Goal: Task Accomplishment & Management: Use online tool/utility

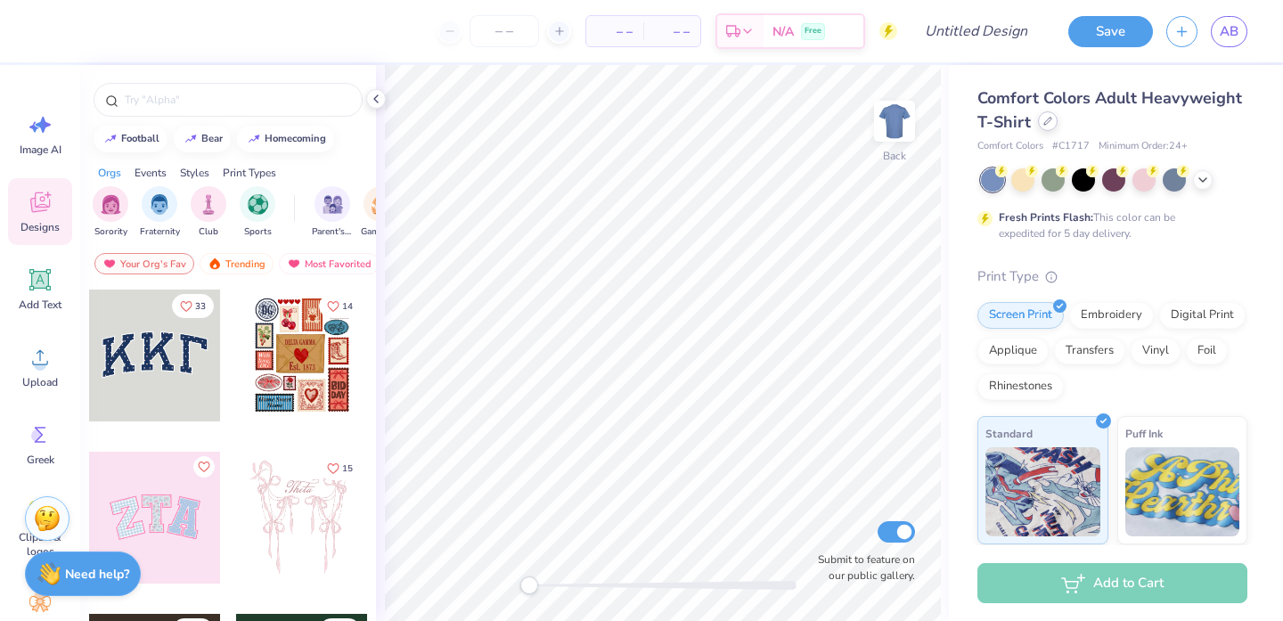
click at [1047, 123] on icon at bounding box center [1047, 121] width 9 height 9
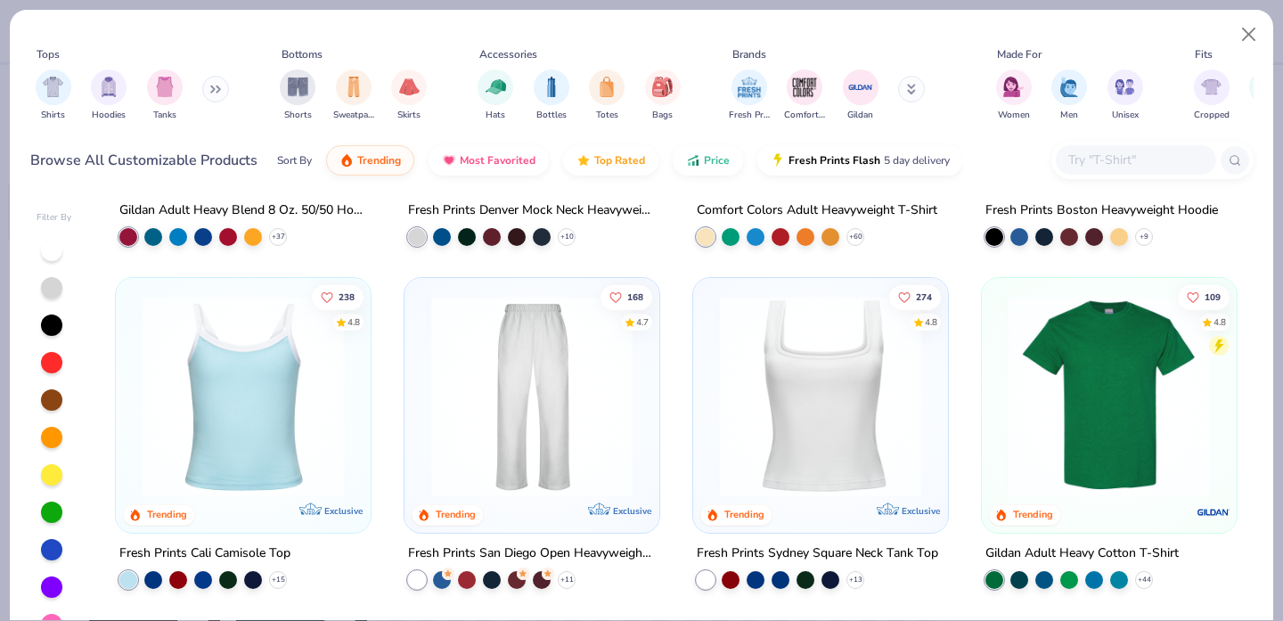
scroll to position [309, 0]
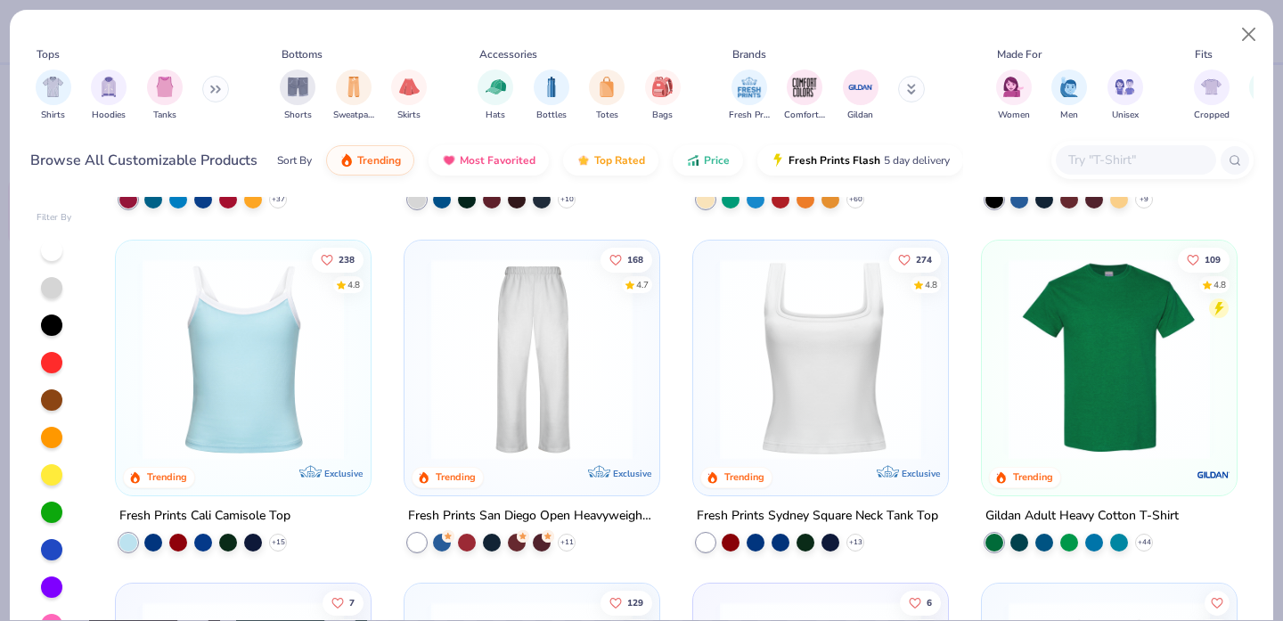
click at [788, 359] on img at bounding box center [820, 358] width 219 height 201
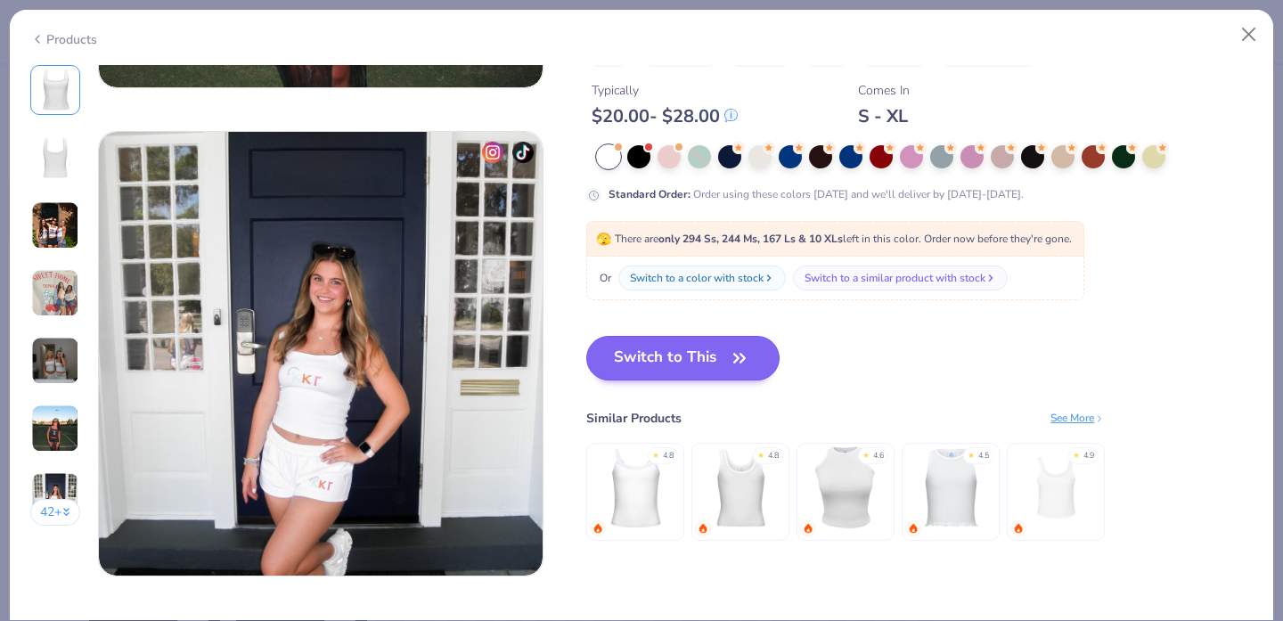
scroll to position [2852, 0]
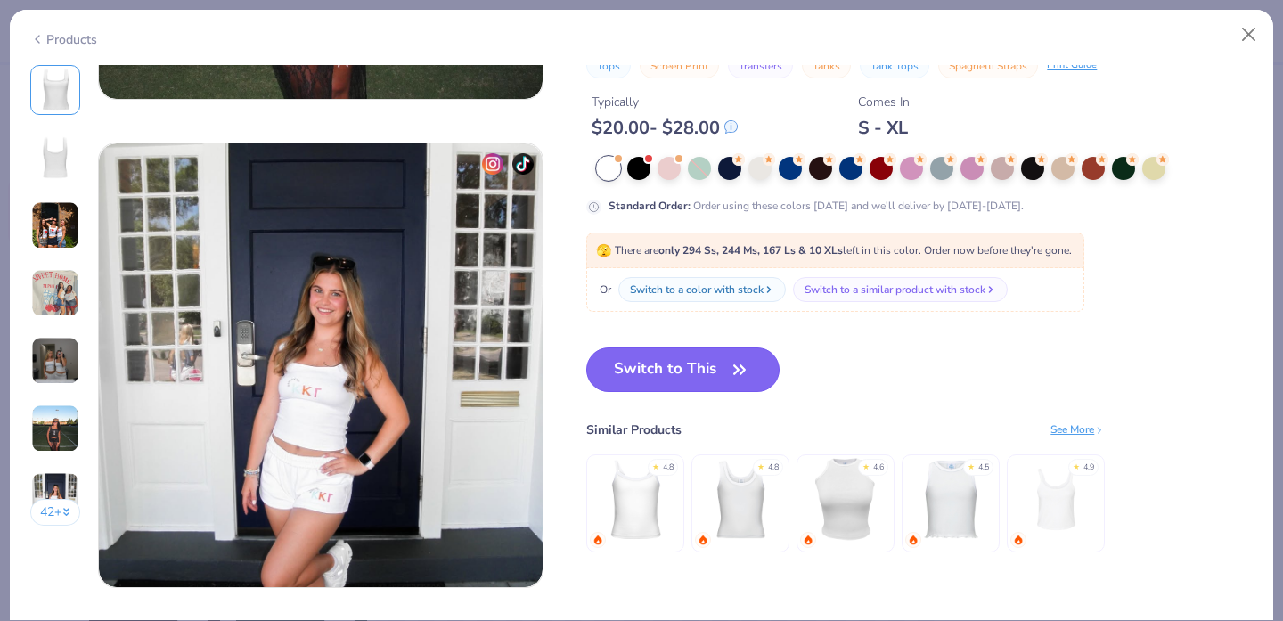
click at [664, 373] on button "Switch to This" at bounding box center [682, 369] width 193 height 45
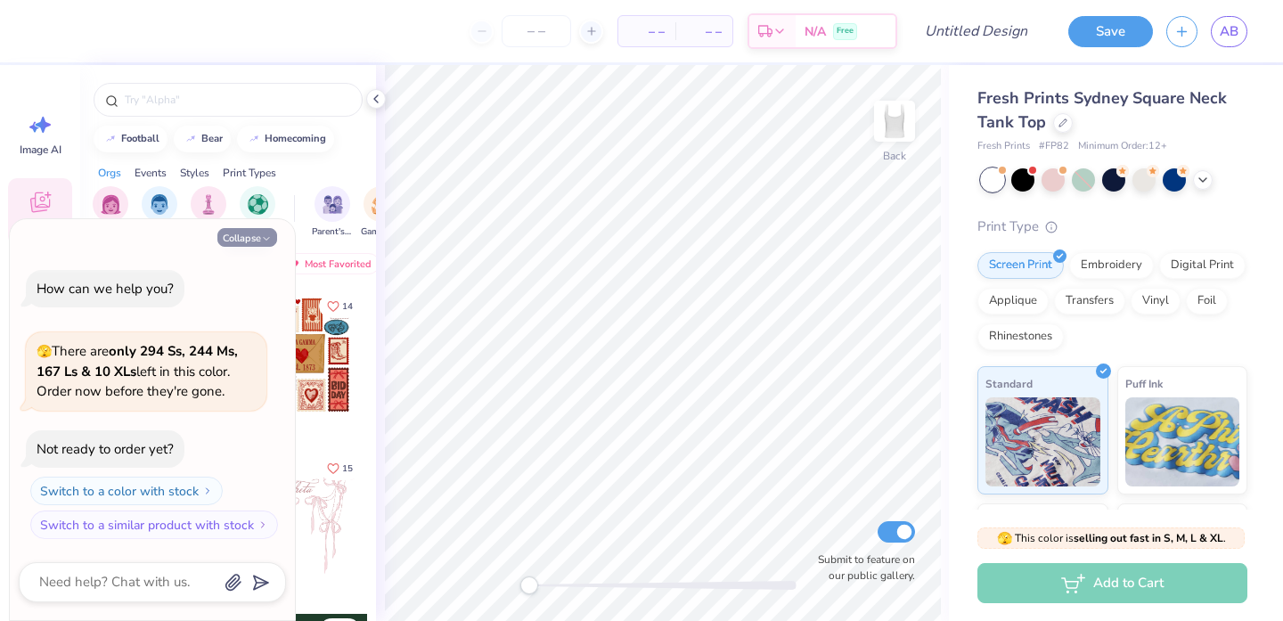
click at [254, 241] on button "Collapse" at bounding box center [247, 237] width 60 height 19
type textarea "x"
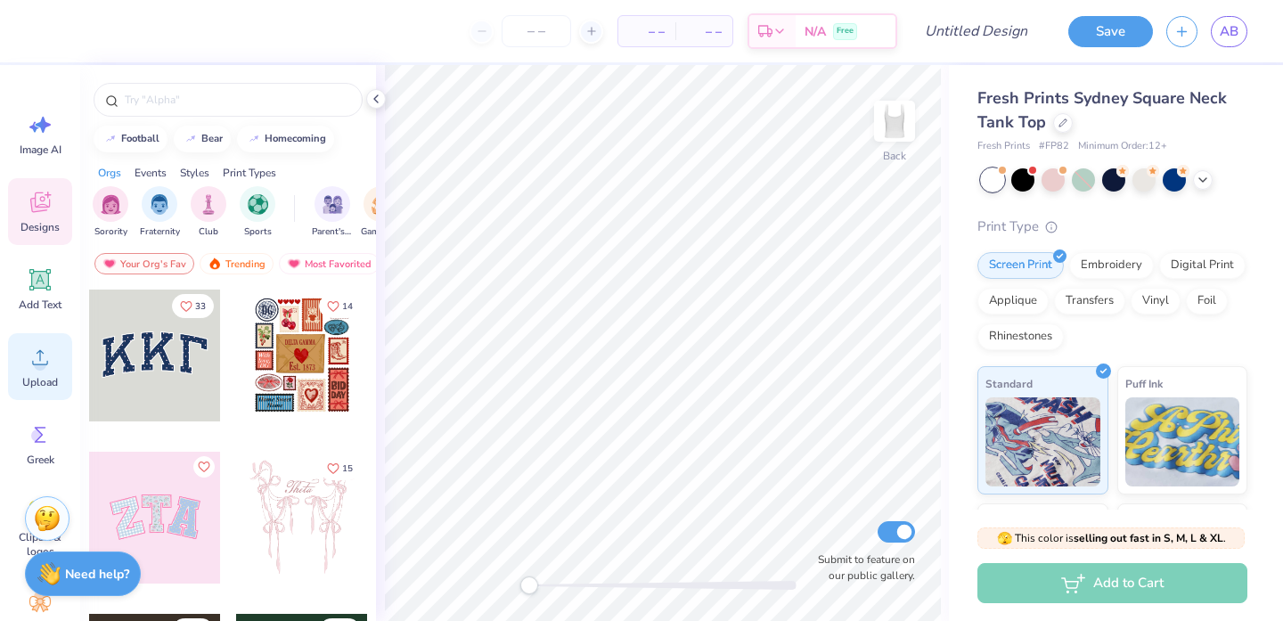
click at [34, 367] on icon at bounding box center [40, 357] width 27 height 27
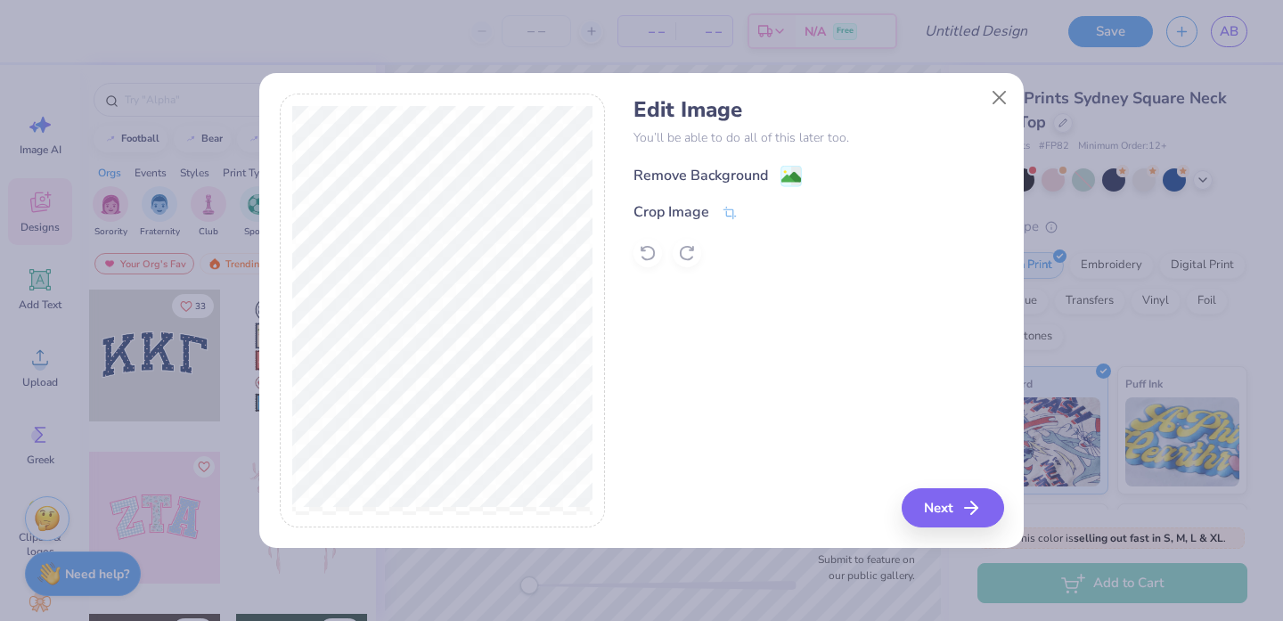
click at [750, 176] on div "Remove Background" at bounding box center [700, 175] width 135 height 21
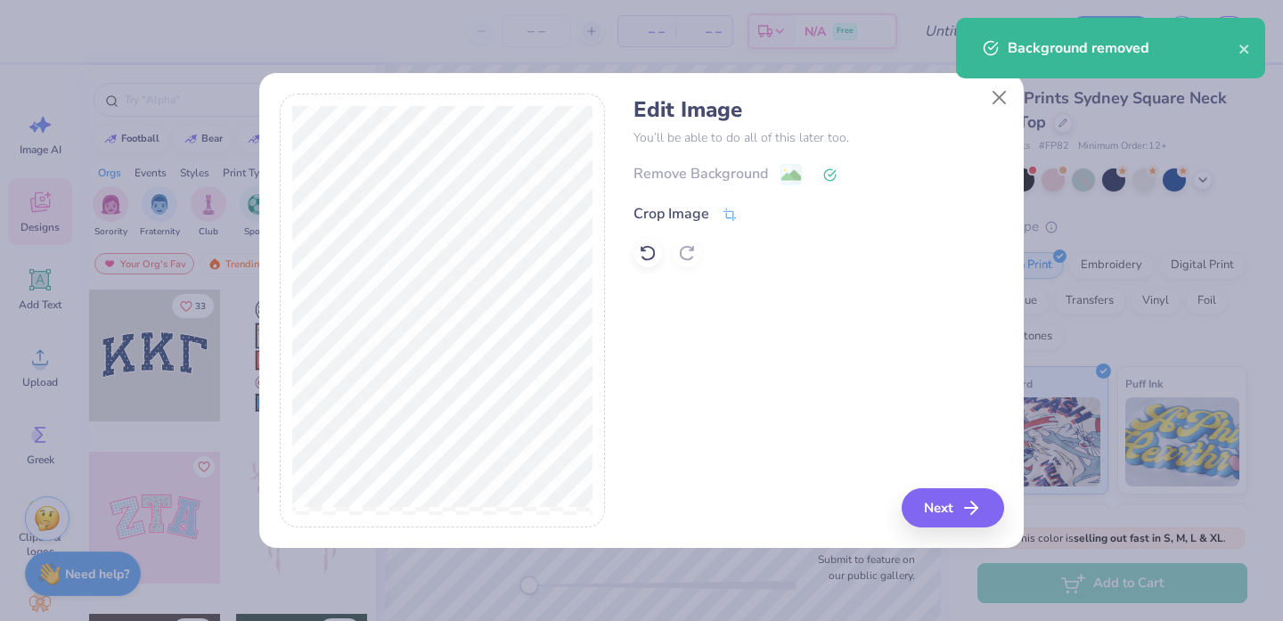
click at [705, 212] on div "Crop Image" at bounding box center [671, 213] width 76 height 21
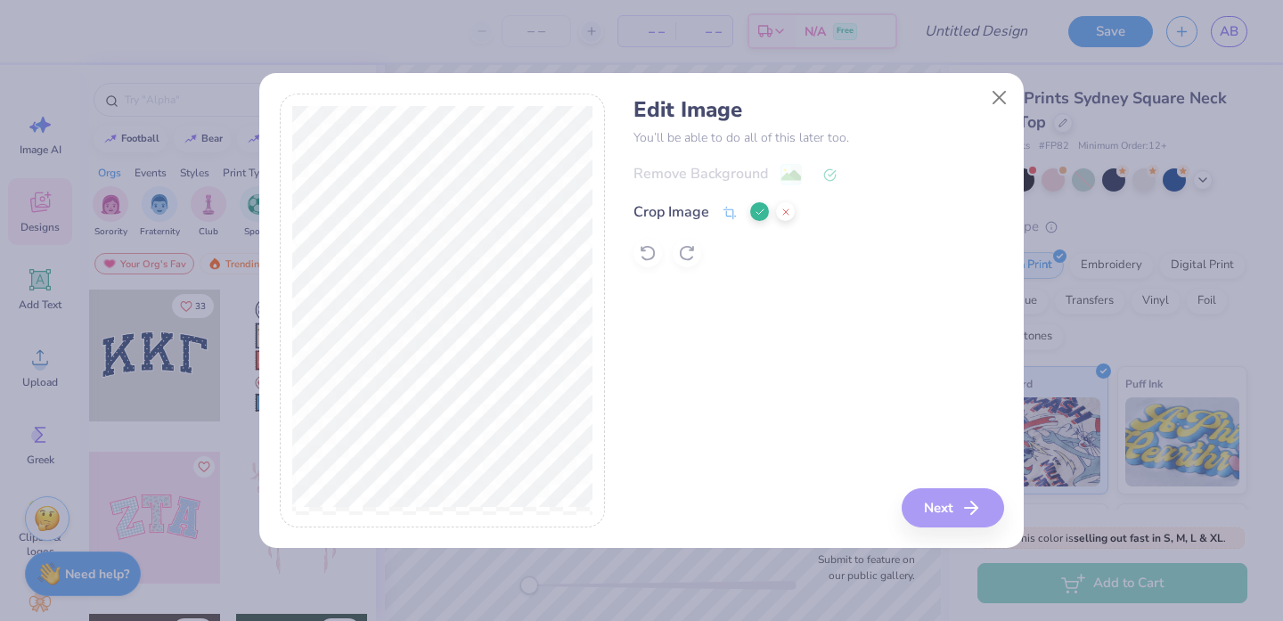
click at [759, 215] on icon at bounding box center [760, 212] width 11 height 11
click at [954, 499] on button "Next" at bounding box center [955, 507] width 102 height 39
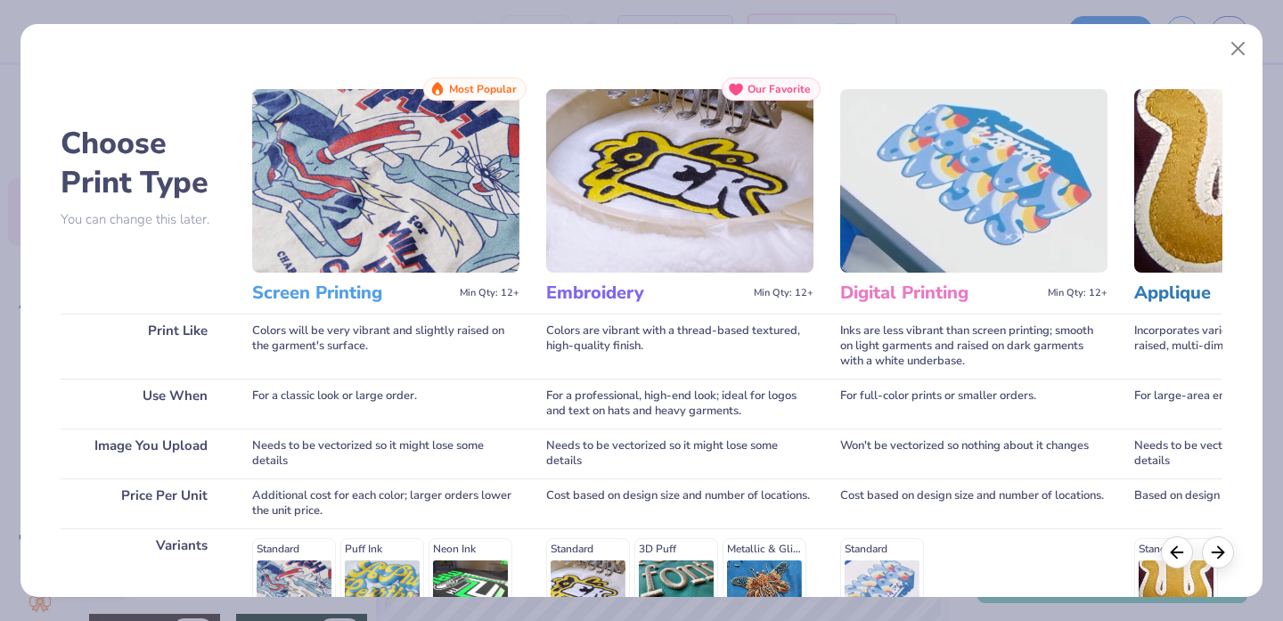
scroll to position [267, 0]
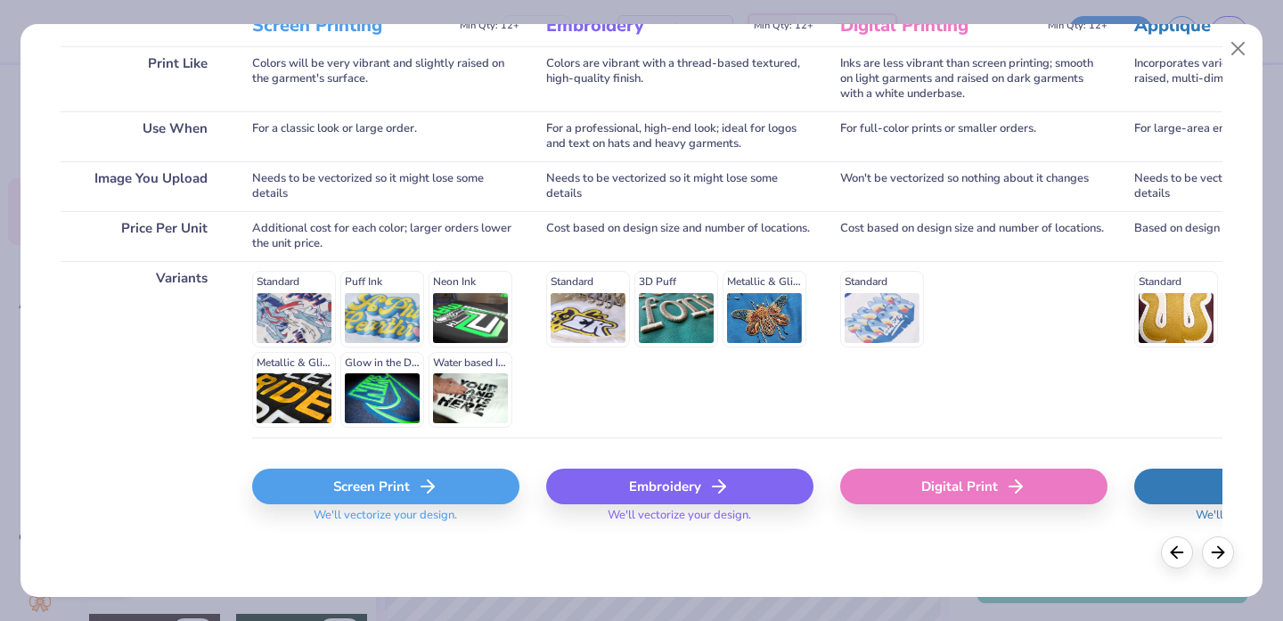
click at [369, 475] on div "Screen Print" at bounding box center [385, 487] width 267 height 36
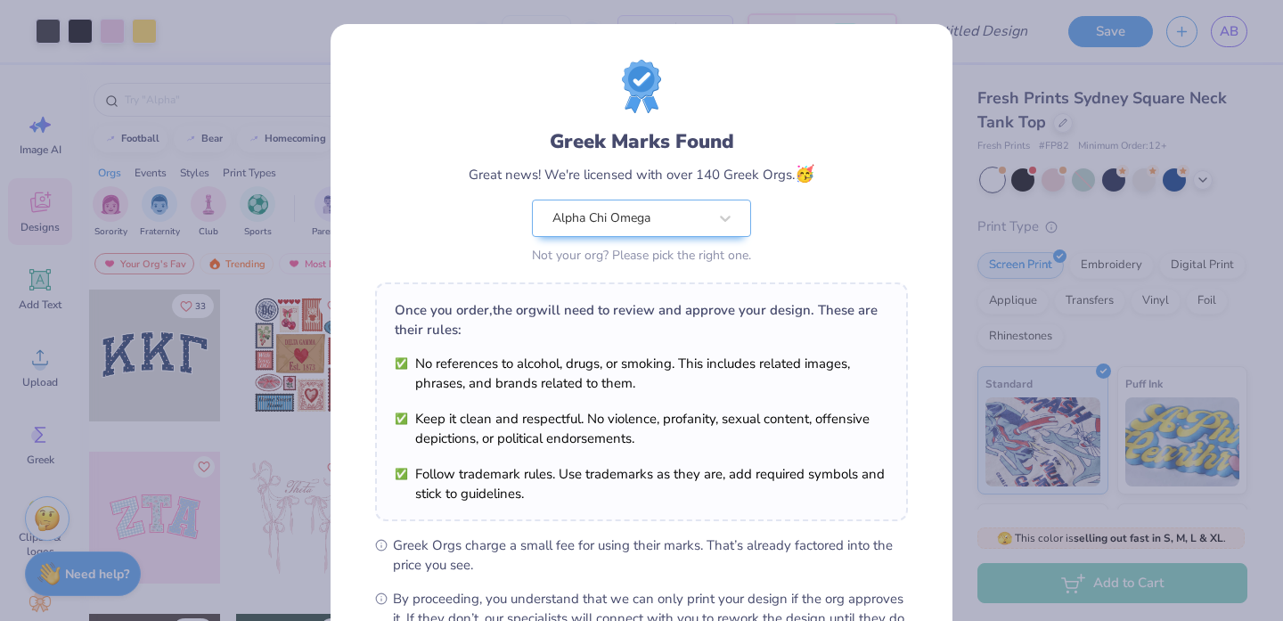
scroll to position [213, 0]
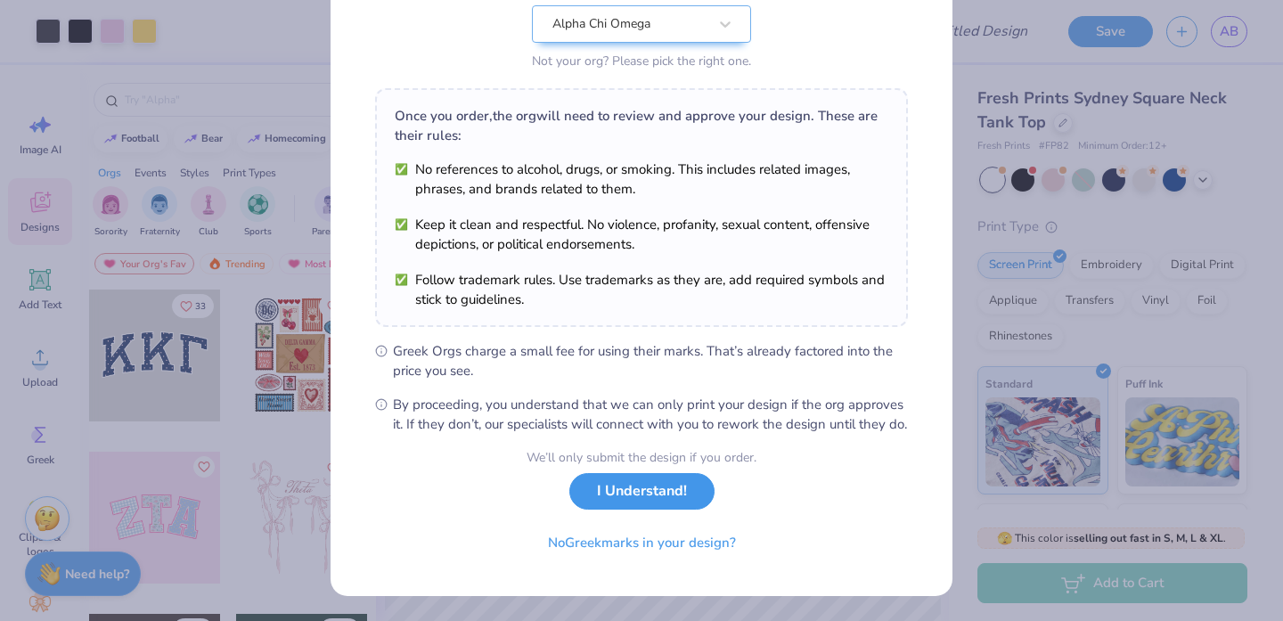
click at [612, 502] on button "I Understand!" at bounding box center [641, 491] width 145 height 37
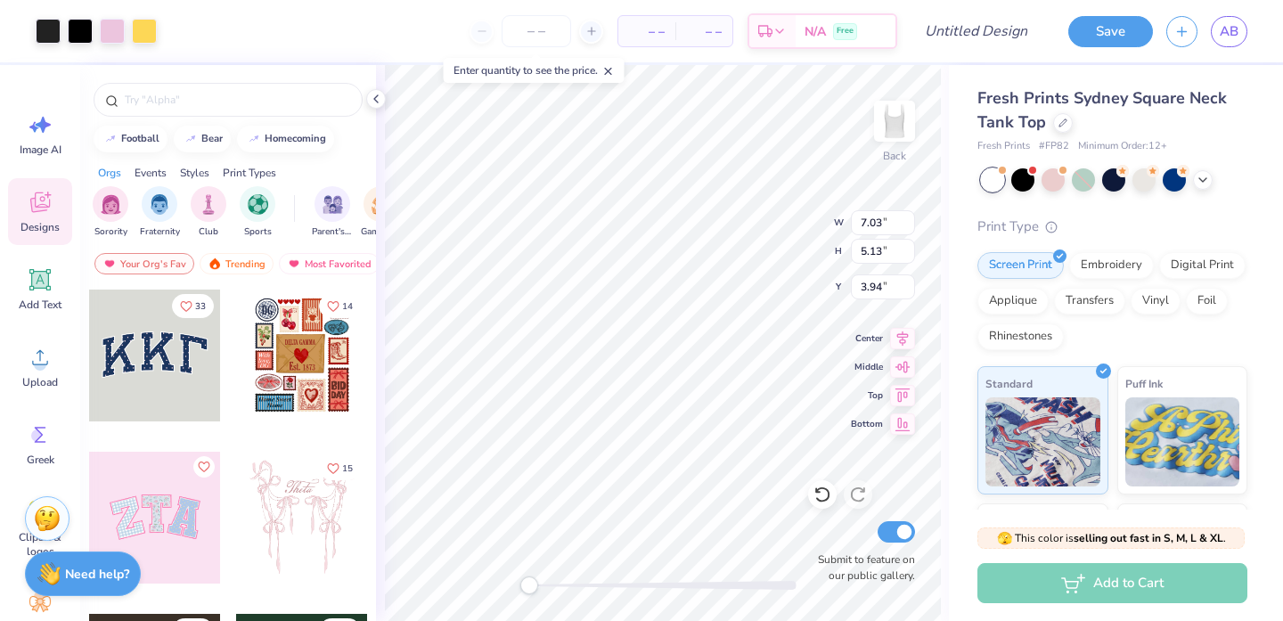
scroll to position [0, 0]
drag, startPoint x: 532, startPoint y: 584, endPoint x: 543, endPoint y: 586, distance: 11.7
click at [543, 586] on div "Accessibility label" at bounding box center [543, 585] width 18 height 18
click at [511, 586] on div "Back Submit to feature on our public gallery." at bounding box center [662, 343] width 573 height 556
click at [535, 37] on input "number" at bounding box center [536, 31] width 69 height 32
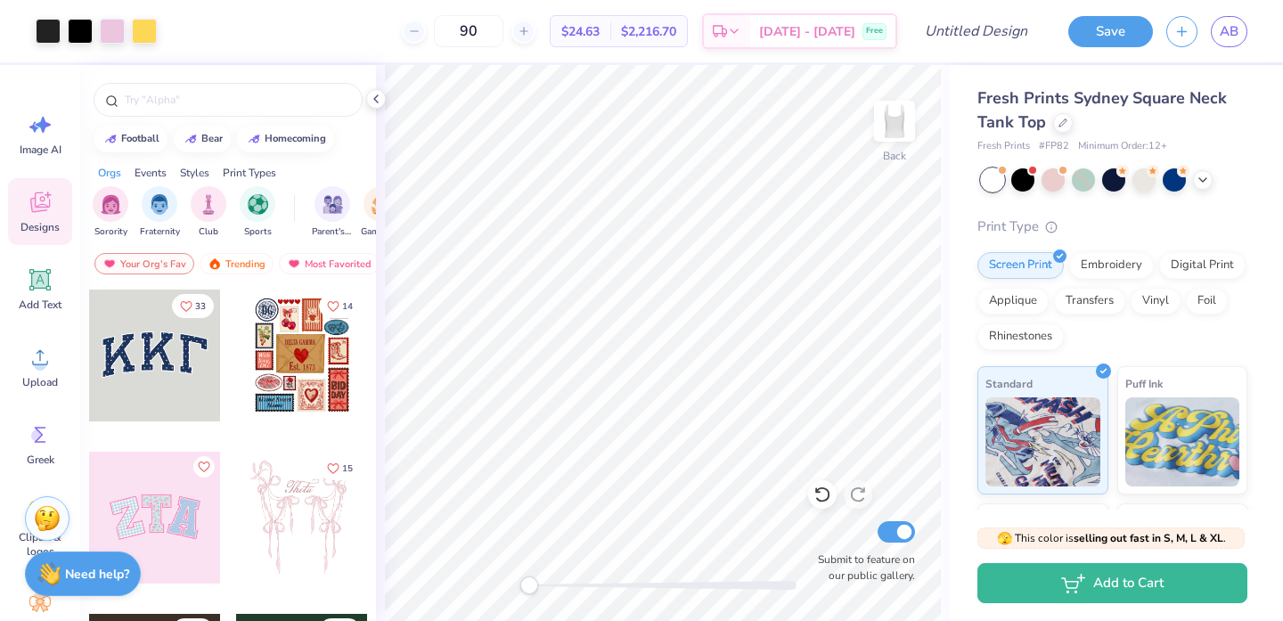
type input "90"
type input "0.66"
type input "0.56"
type input "3.05"
type input "0.51"
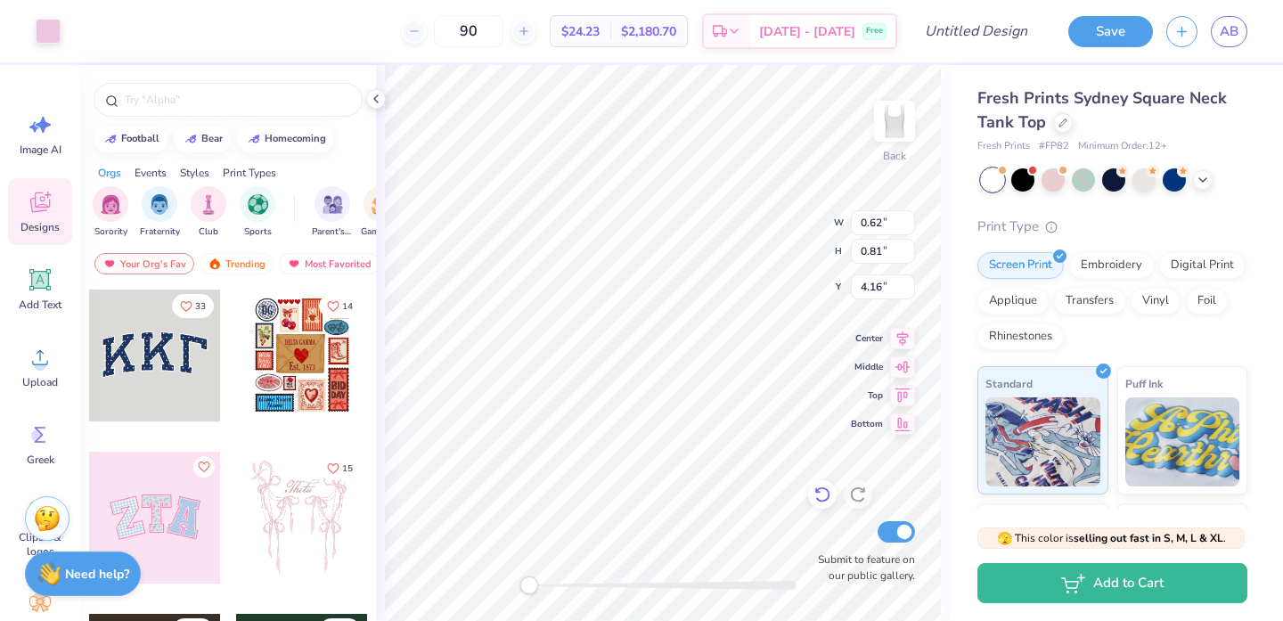
click at [820, 490] on icon at bounding box center [822, 495] width 18 height 18
click at [819, 492] on icon at bounding box center [818, 491] width 4 height 4
type input "3.76"
type input "4.12"
type input "2.92"
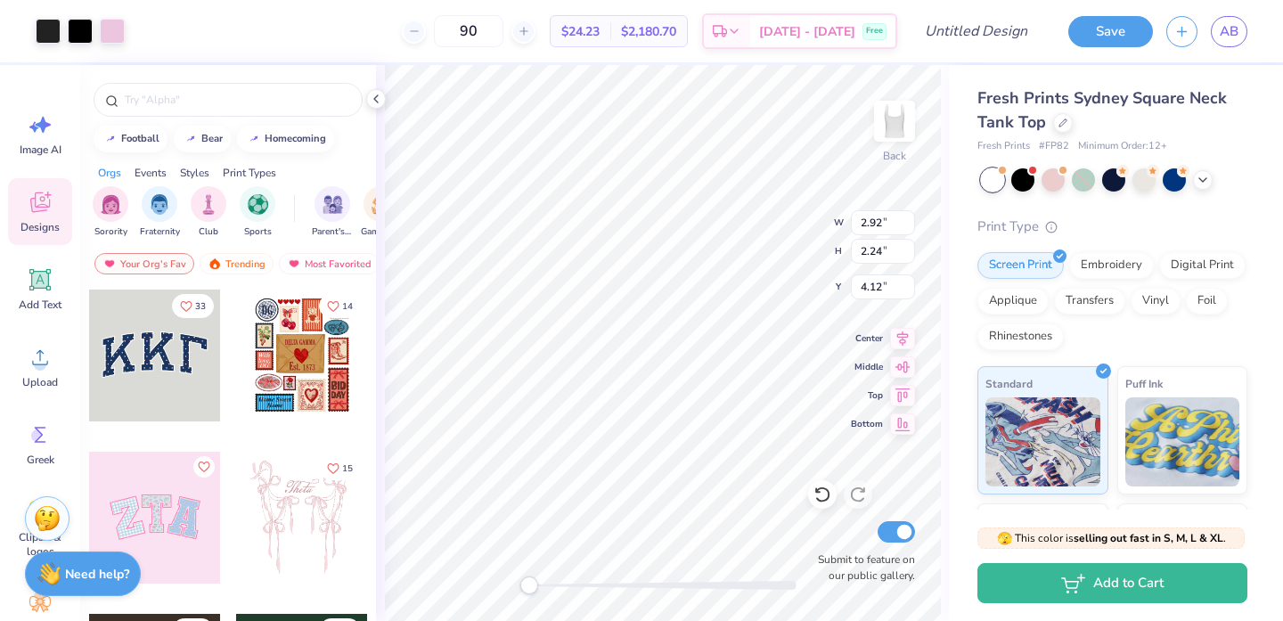
type input "2.24"
type input "3.98"
type input "3.07"
type input "2.11"
type input "4.19"
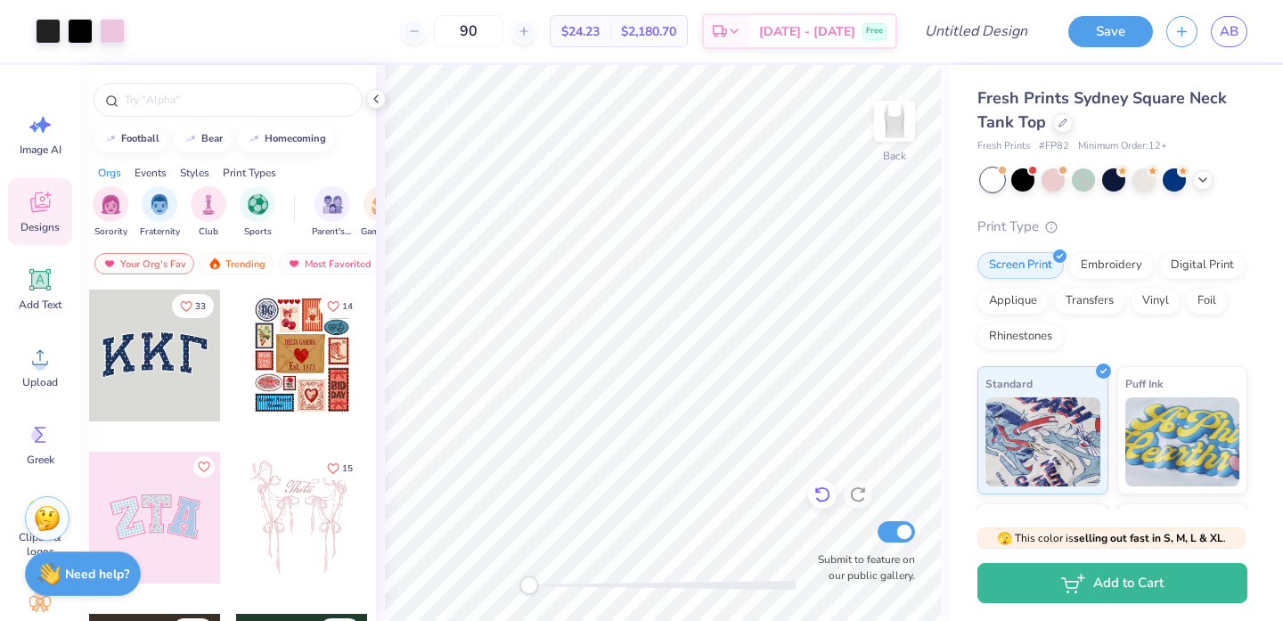
click at [824, 498] on icon at bounding box center [822, 495] width 18 height 18
type input "2.78"
type input "1.85"
type input "4.35"
click at [821, 488] on icon at bounding box center [821, 495] width 15 height 16
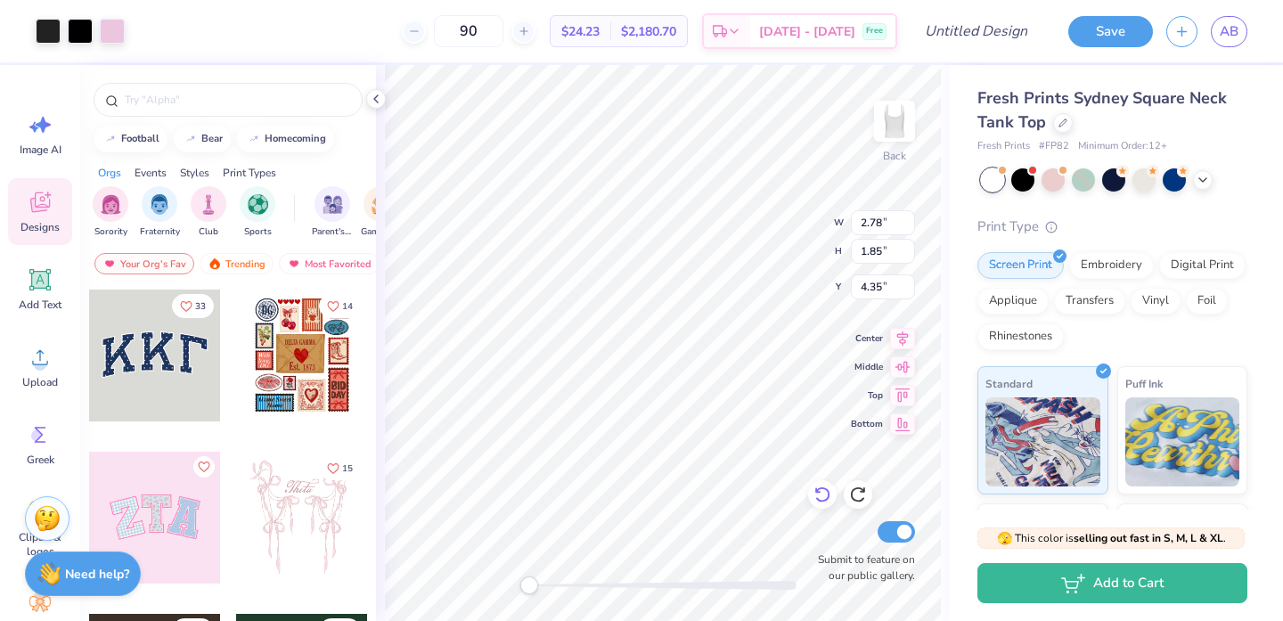
type input "2.65"
type input "1.99"
type input "4.12"
type input "2.79"
type input "1.76"
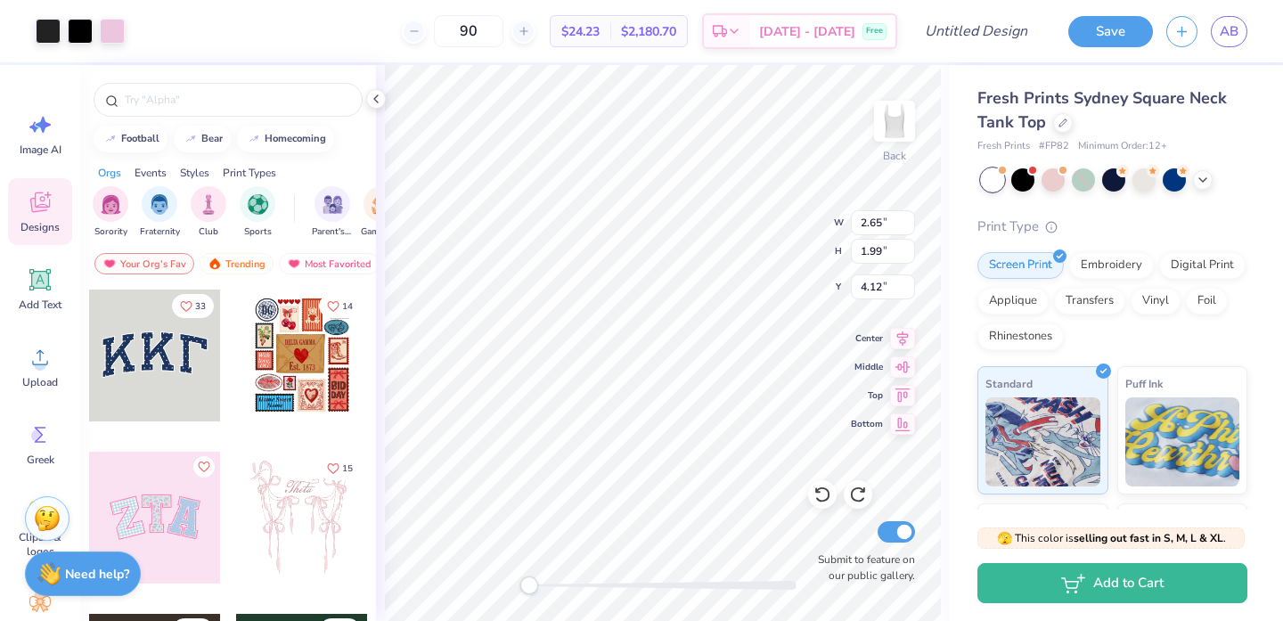
type input "4.48"
click at [821, 493] on icon at bounding box center [822, 495] width 18 height 18
type input "3.97"
type input "2.21"
click at [824, 497] on icon at bounding box center [822, 495] width 18 height 18
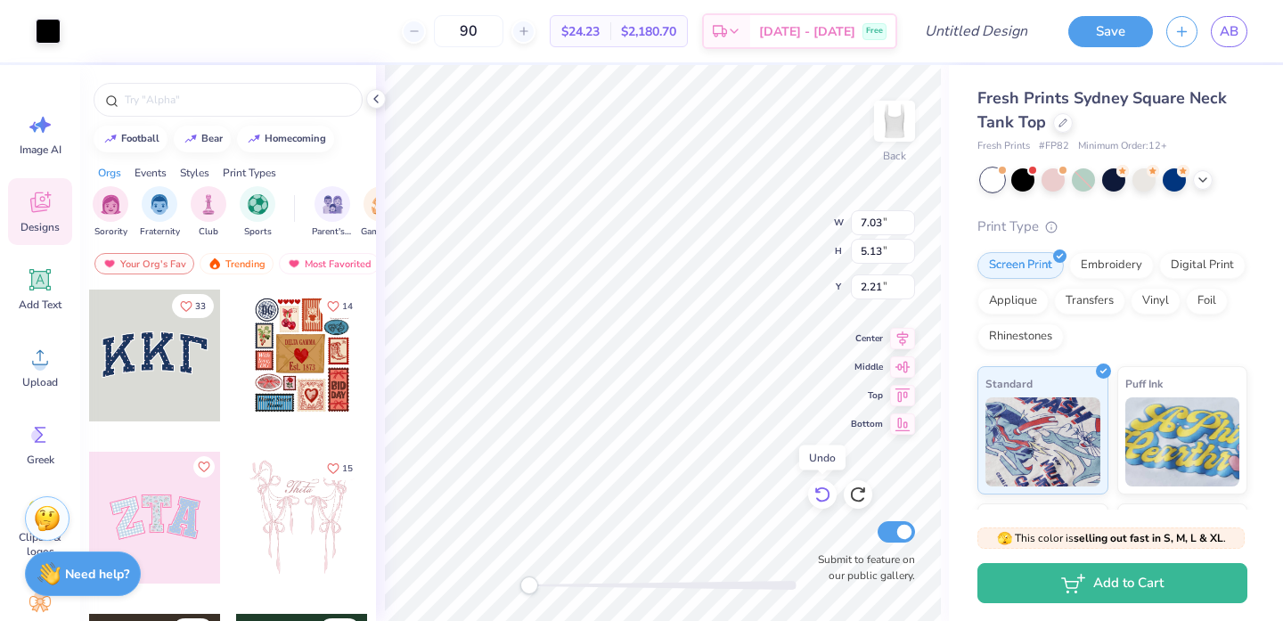
click at [824, 496] on icon at bounding box center [822, 495] width 18 height 18
type input "1.95"
click at [824, 496] on icon at bounding box center [822, 495] width 18 height 18
drag, startPoint x: 535, startPoint y: 584, endPoint x: 562, endPoint y: 584, distance: 27.6
click at [562, 584] on div "Accessibility label" at bounding box center [562, 585] width 18 height 18
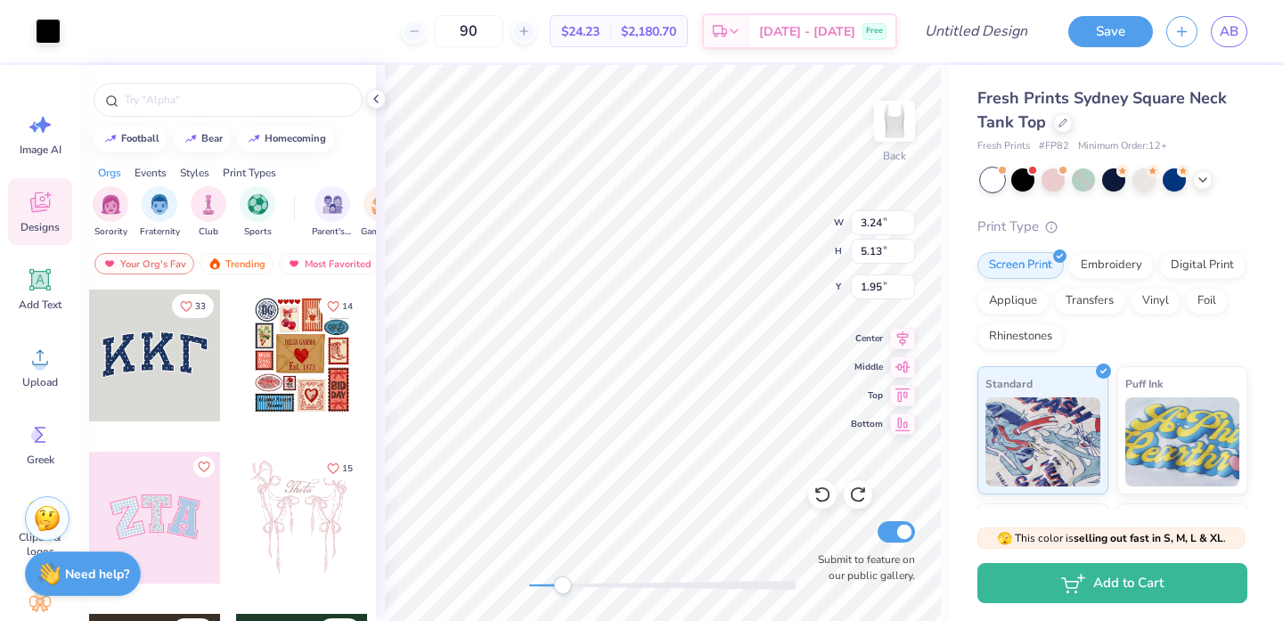
click at [645, 580] on div at bounding box center [662, 585] width 267 height 18
click at [535, 600] on div "Back W 3.24 3.24 " H 5.13 5.13 " Y 1.95 1.95 " Center Middle Top Bottom Submit …" at bounding box center [662, 343] width 573 height 556
click at [826, 491] on icon at bounding box center [821, 495] width 15 height 16
click at [53, 282] on div "Add Text" at bounding box center [40, 289] width 64 height 67
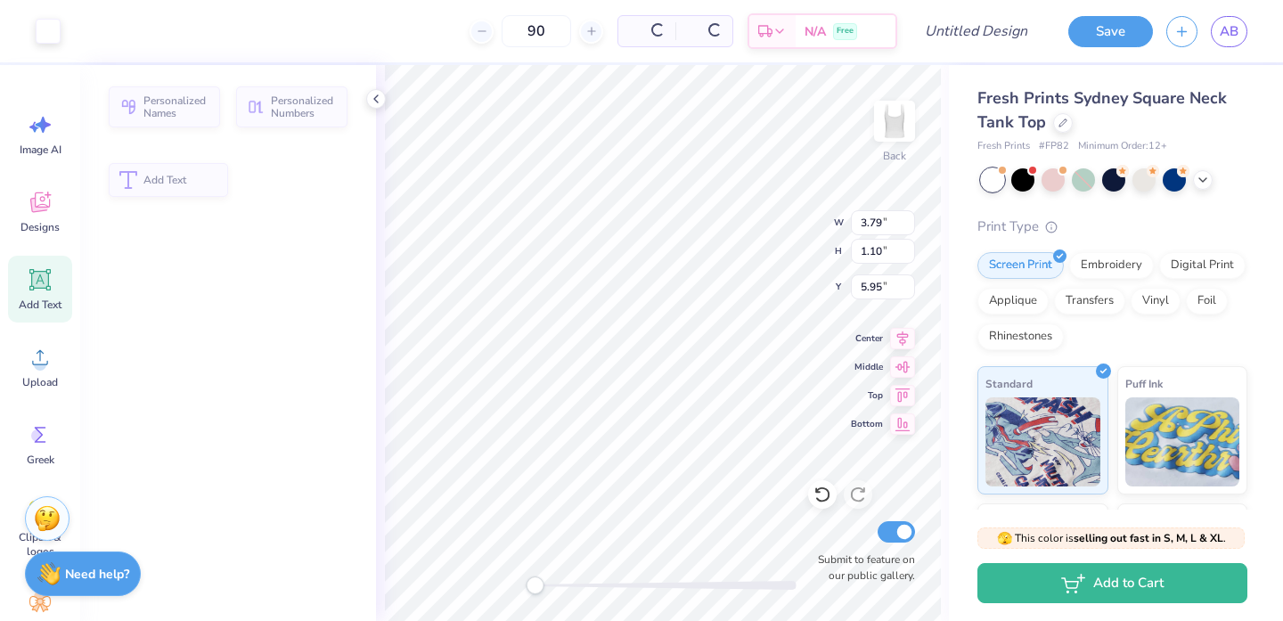
type input "3.79"
type input "1.10"
type input "5.95"
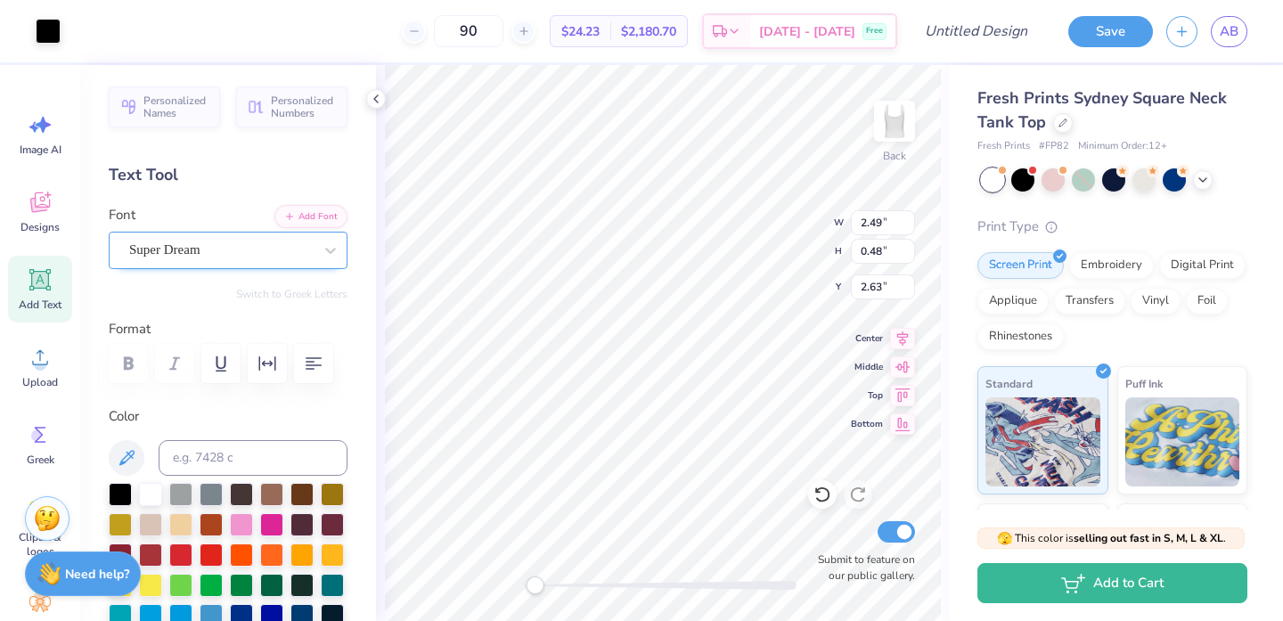
click at [189, 236] on div "Super Dream" at bounding box center [220, 250] width 187 height 28
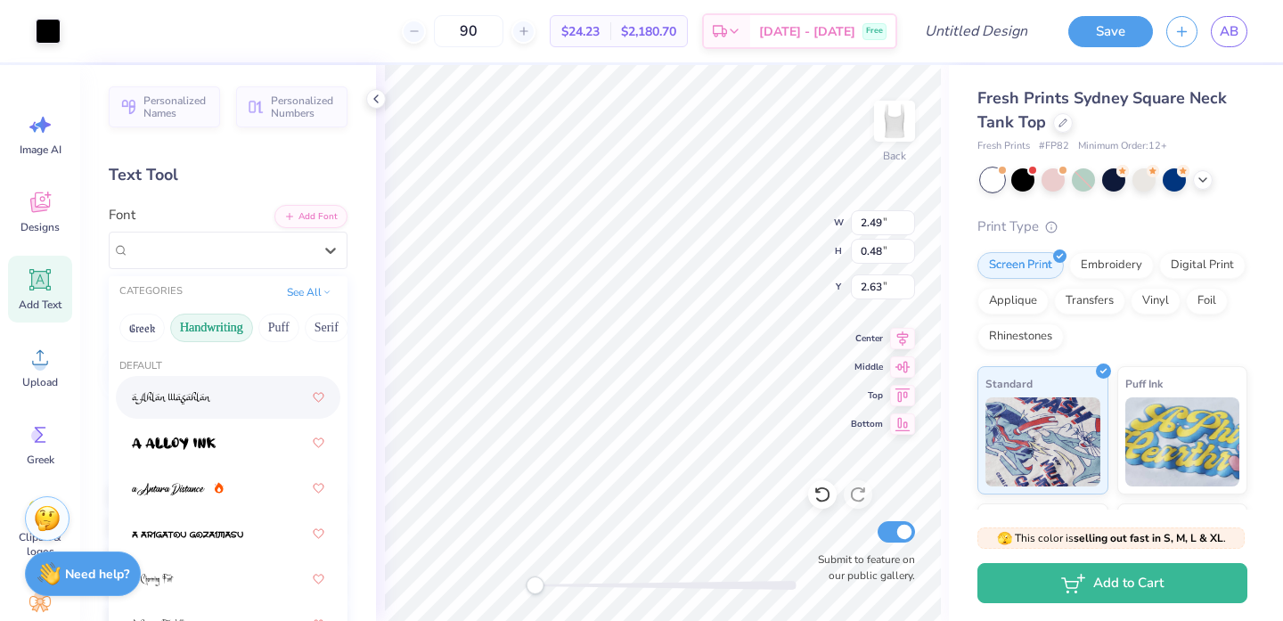
click at [207, 321] on button "Handwriting" at bounding box center [211, 328] width 83 height 29
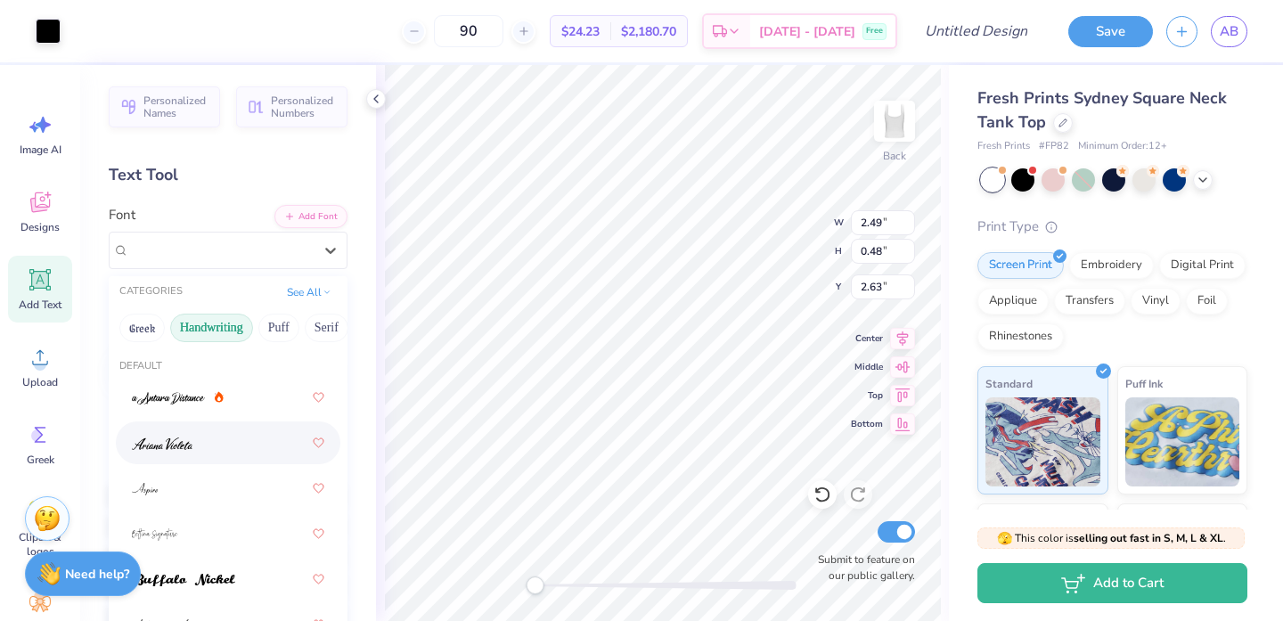
click at [213, 450] on div at bounding box center [228, 443] width 192 height 32
click at [227, 240] on div "[PERSON_NAME]" at bounding box center [220, 250] width 187 height 28
click at [227, 240] on div "[PERSON_NAME]" at bounding box center [221, 250] width 184 height 20
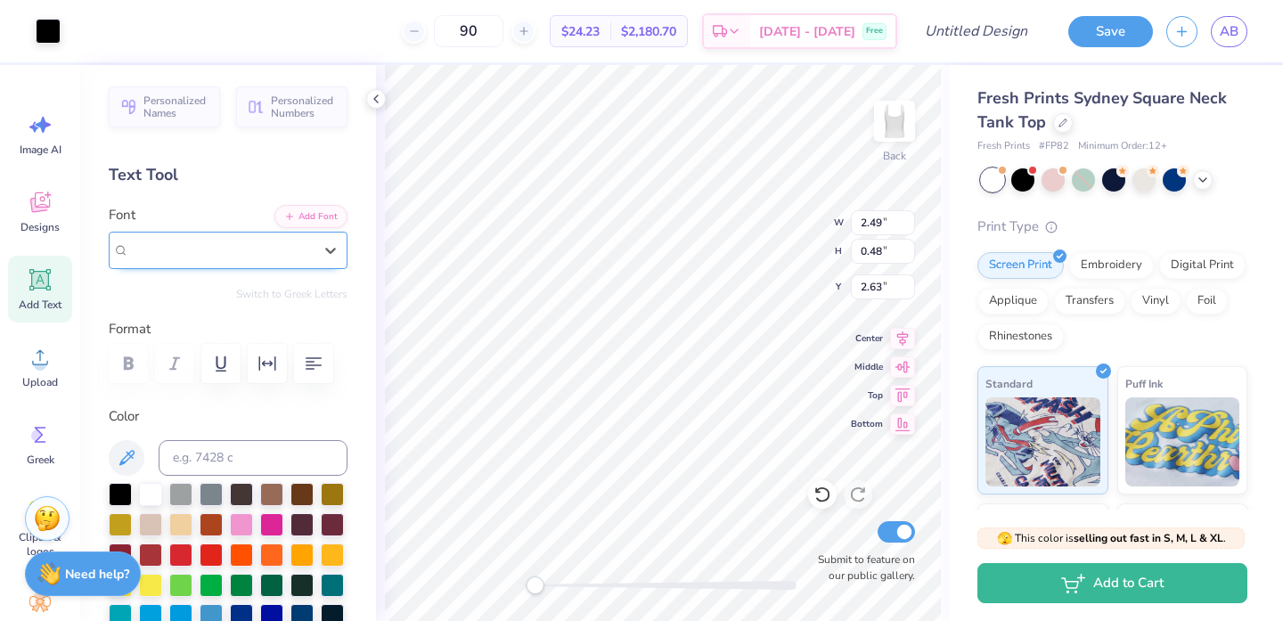
click at [227, 240] on div "[PERSON_NAME]" at bounding box center [221, 250] width 184 height 20
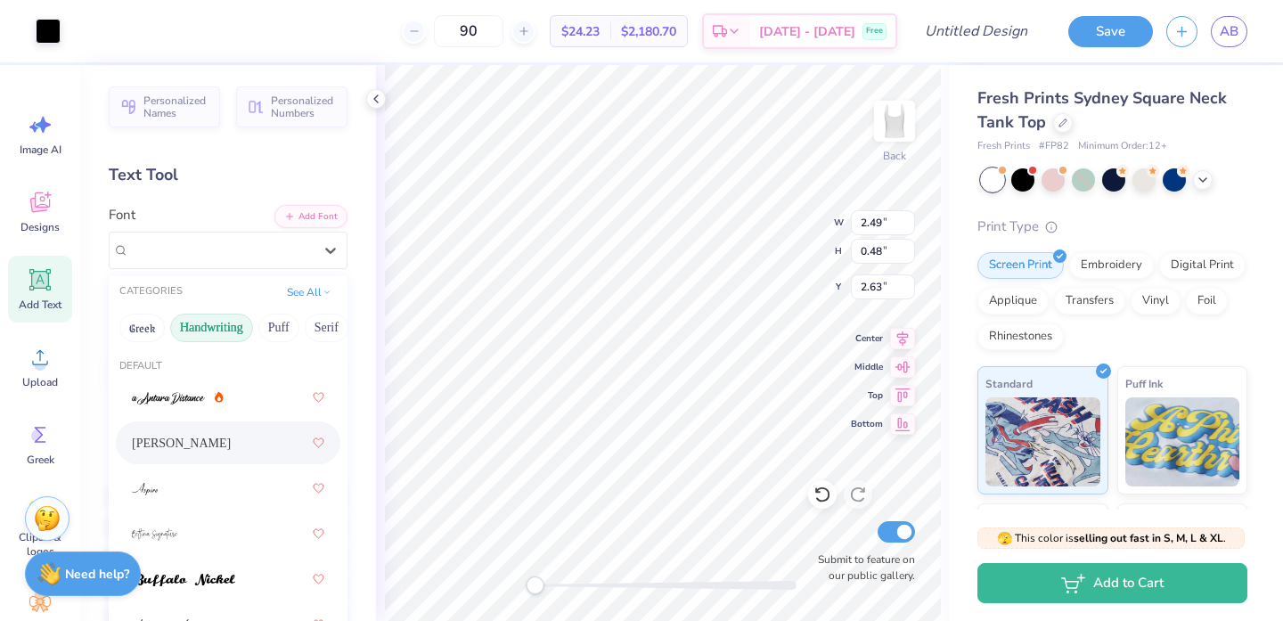
click at [209, 437] on div "[PERSON_NAME]" at bounding box center [228, 443] width 192 height 32
click at [209, 437] on div "Color" at bounding box center [228, 531] width 239 height 251
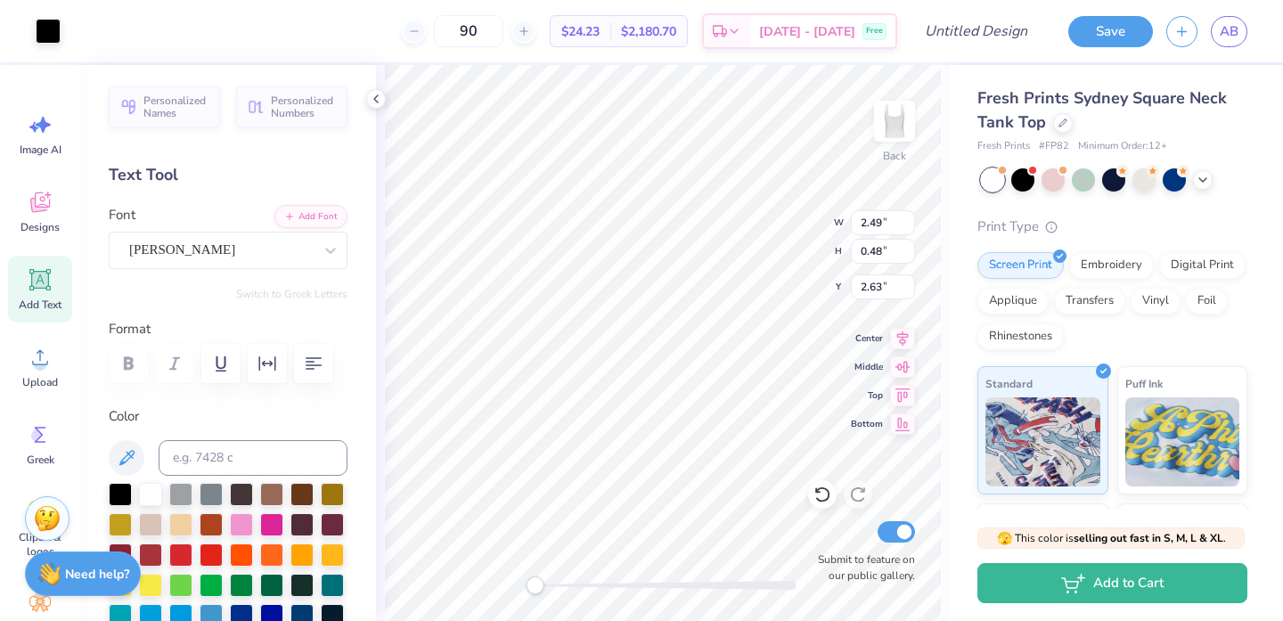
click at [57, 289] on div "Add Text" at bounding box center [40, 289] width 64 height 67
type input "3.79"
type input "1.10"
type input "5.95"
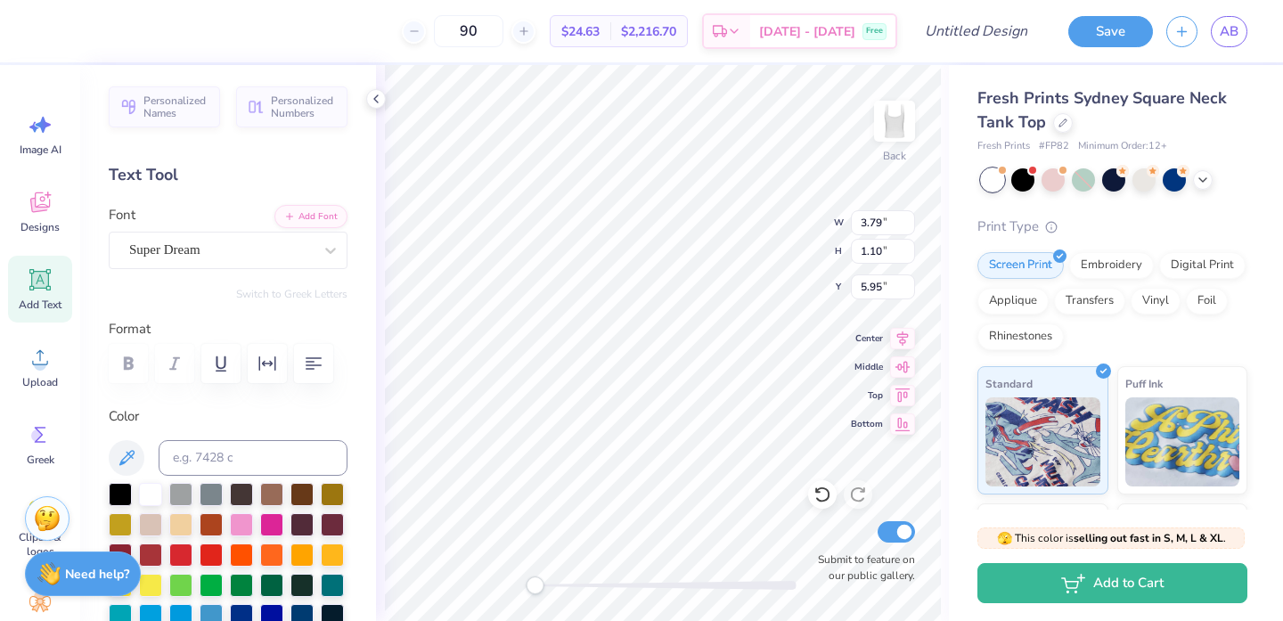
type textarea "girls just wanna go"
click at [496, 590] on div "Back W 3.79 3.79 " H 1.10 1.10 " Y 5.95 5.95 " Center Middle Top Bottom Submit …" at bounding box center [662, 343] width 573 height 556
click at [433, 585] on div "Back Submit to feature on our public gallery." at bounding box center [662, 343] width 573 height 556
click at [227, 249] on div "Super Dream" at bounding box center [220, 250] width 187 height 28
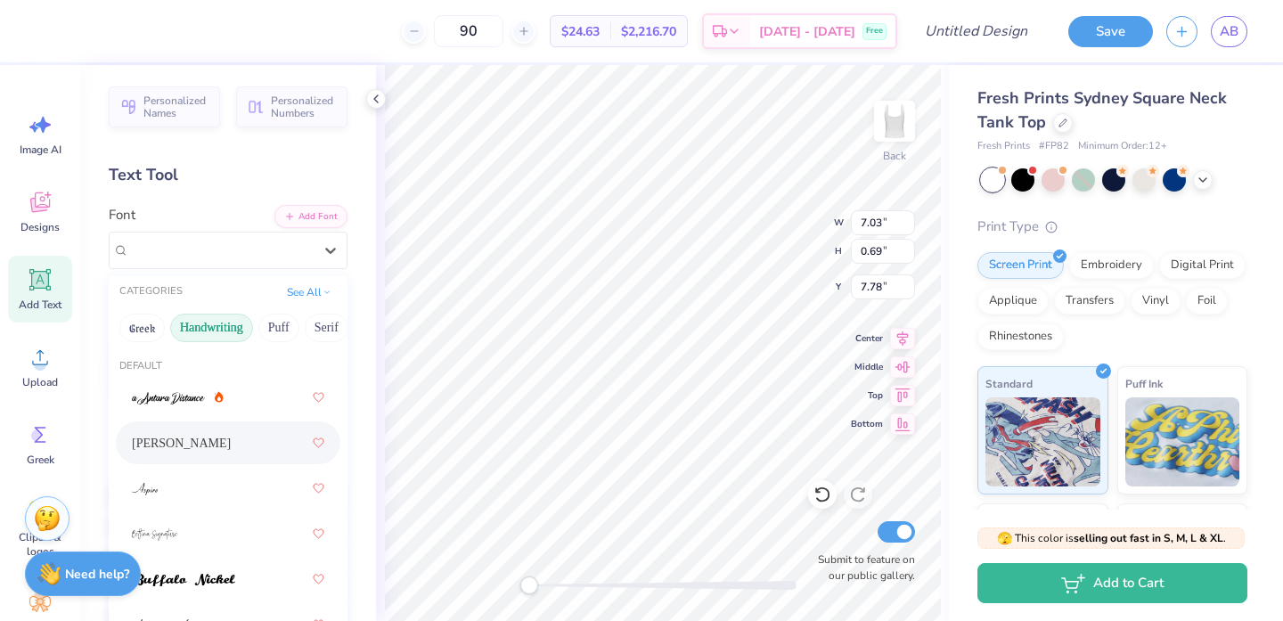
click at [199, 443] on div "[PERSON_NAME]" at bounding box center [228, 443] width 192 height 32
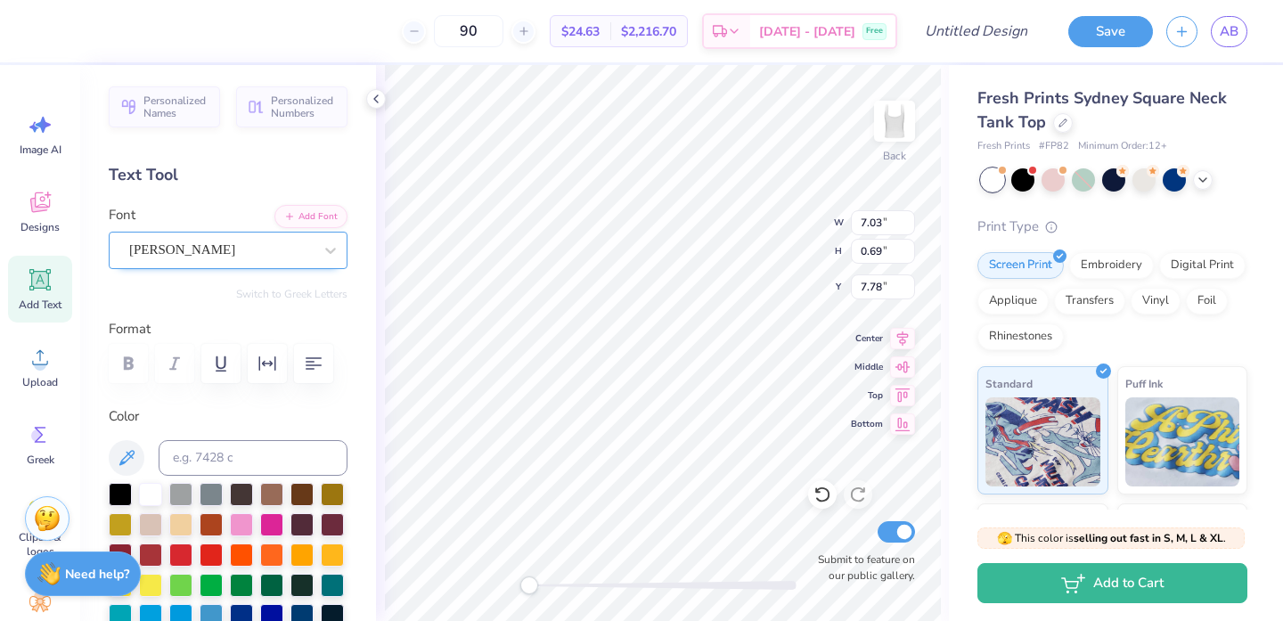
click at [226, 252] on div "[PERSON_NAME]" at bounding box center [220, 250] width 187 height 28
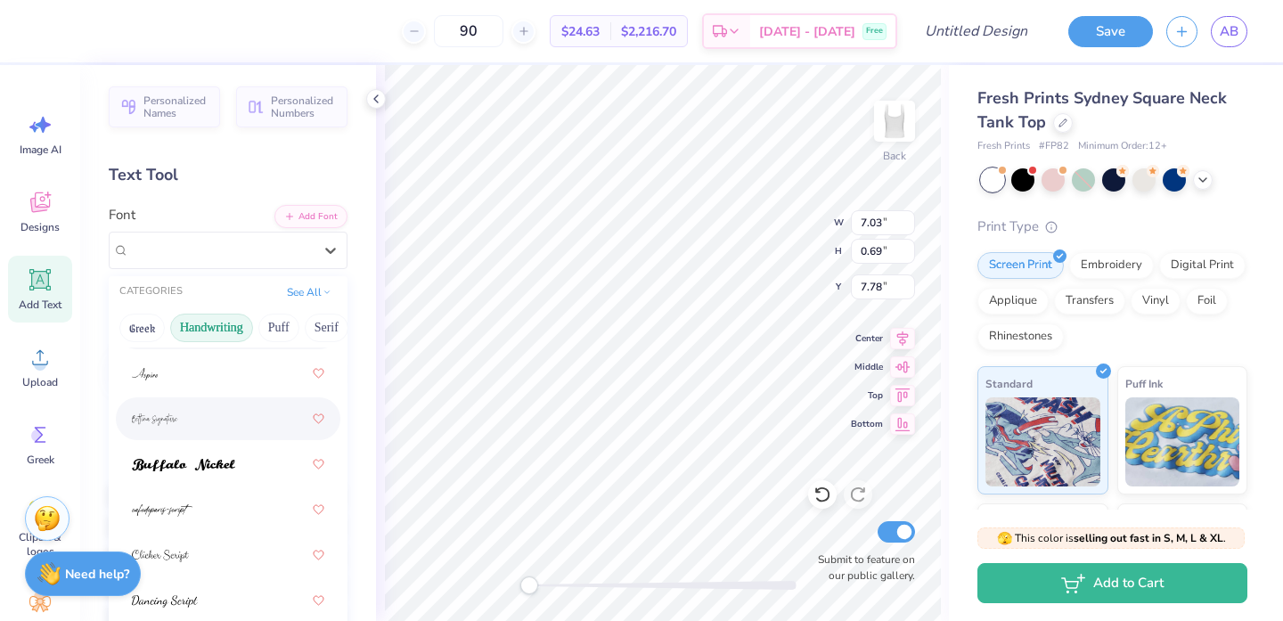
scroll to position [121, 0]
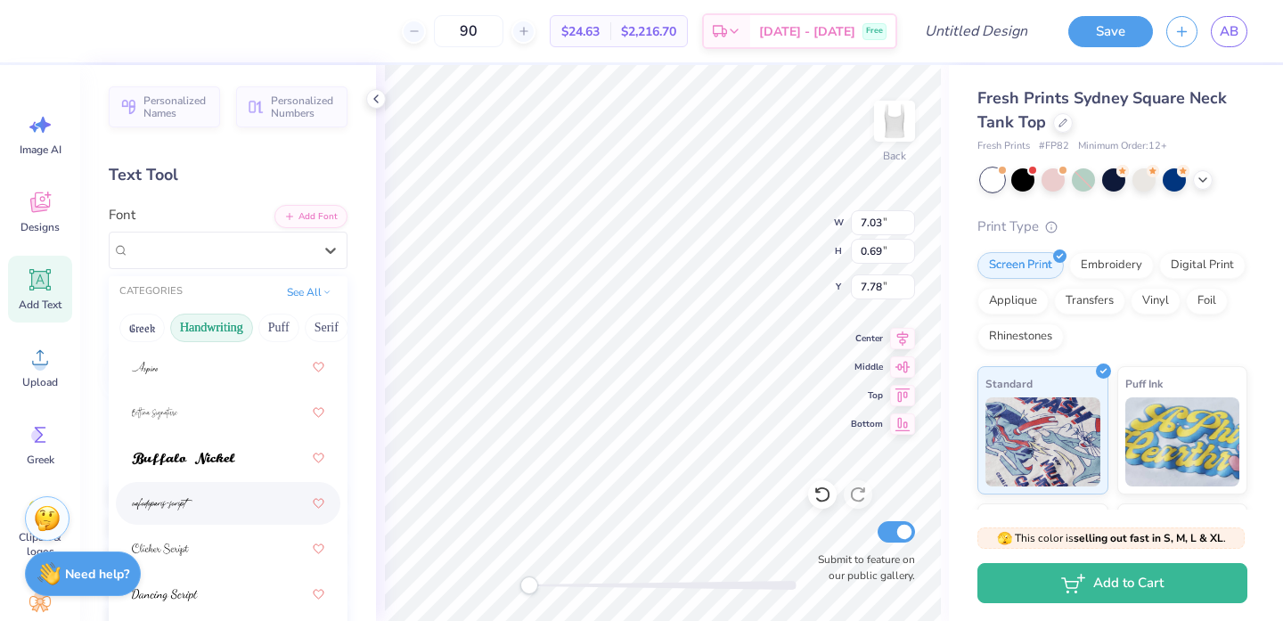
click at [244, 506] on div at bounding box center [228, 503] width 192 height 32
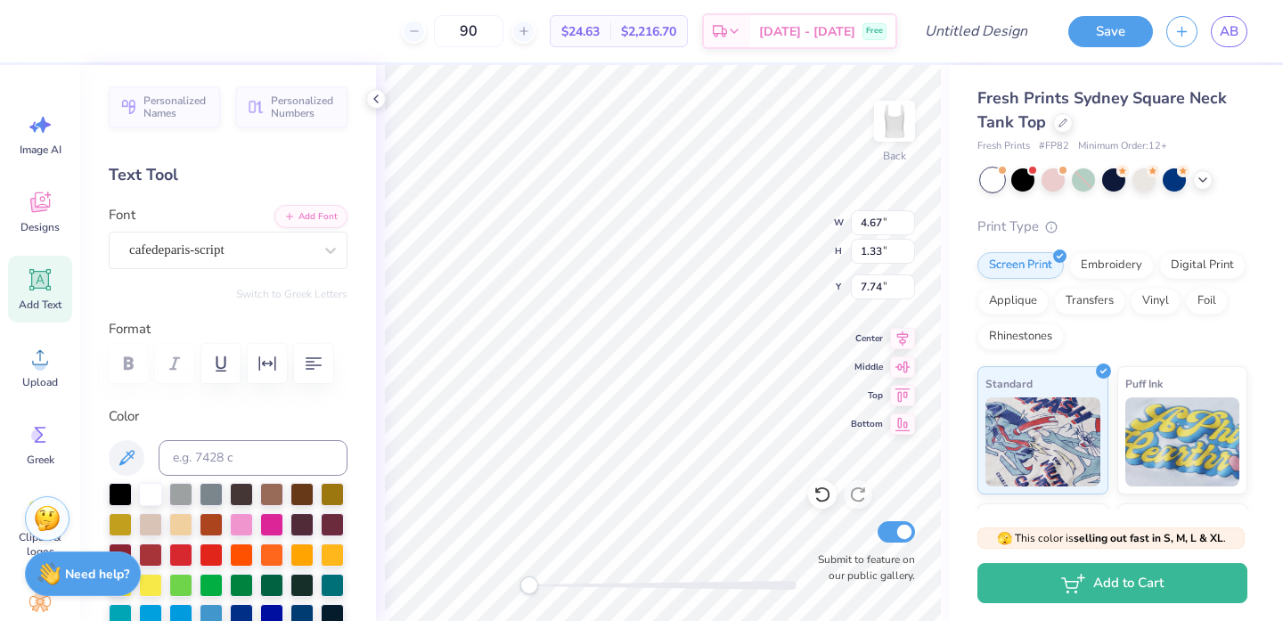
scroll to position [0, 6]
type textarea "Girls Just Wanna Go"
click at [118, 491] on div at bounding box center [120, 492] width 23 height 23
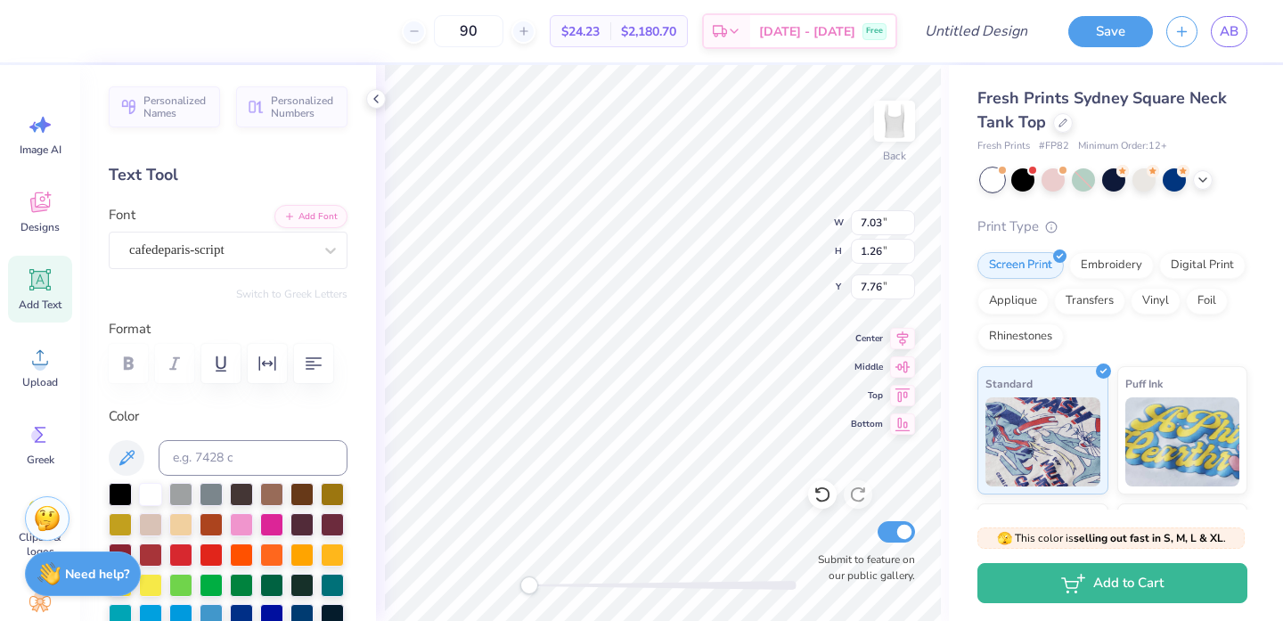
type textarea "GirlsJustWannaGo"
type textarea "GirlsJust WannaGo"
type input "3.24"
type input "5.13"
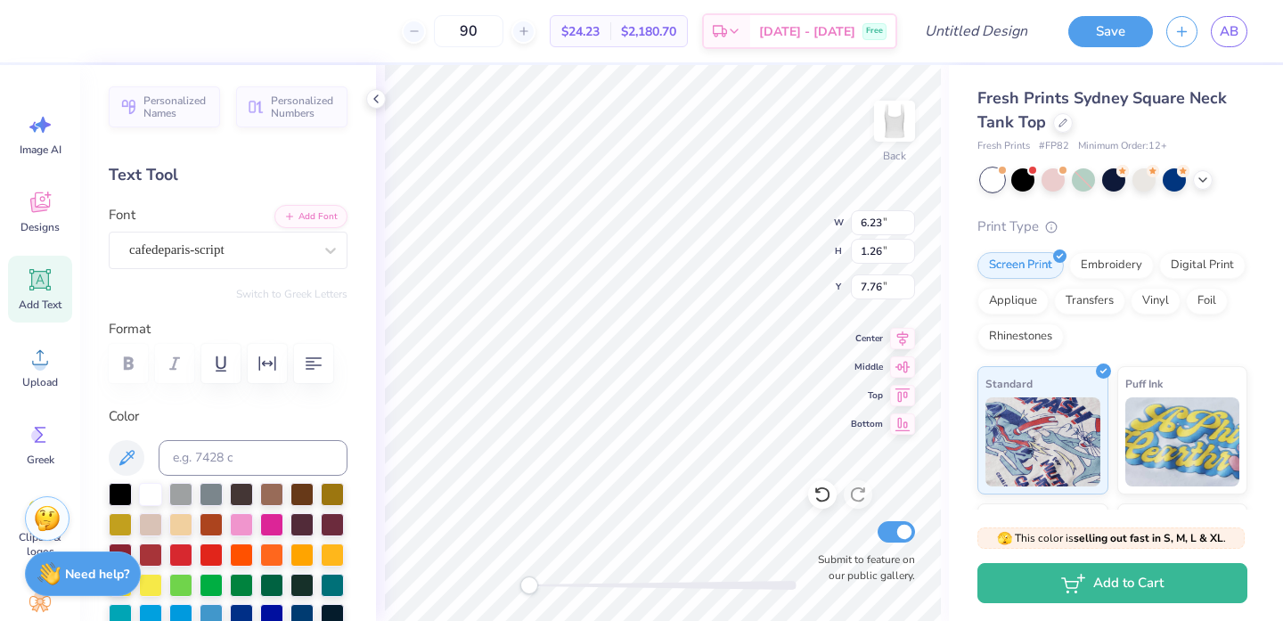
type input "1.95"
type input "1.37"
click at [822, 487] on icon at bounding box center [822, 495] width 18 height 18
type input "4.12"
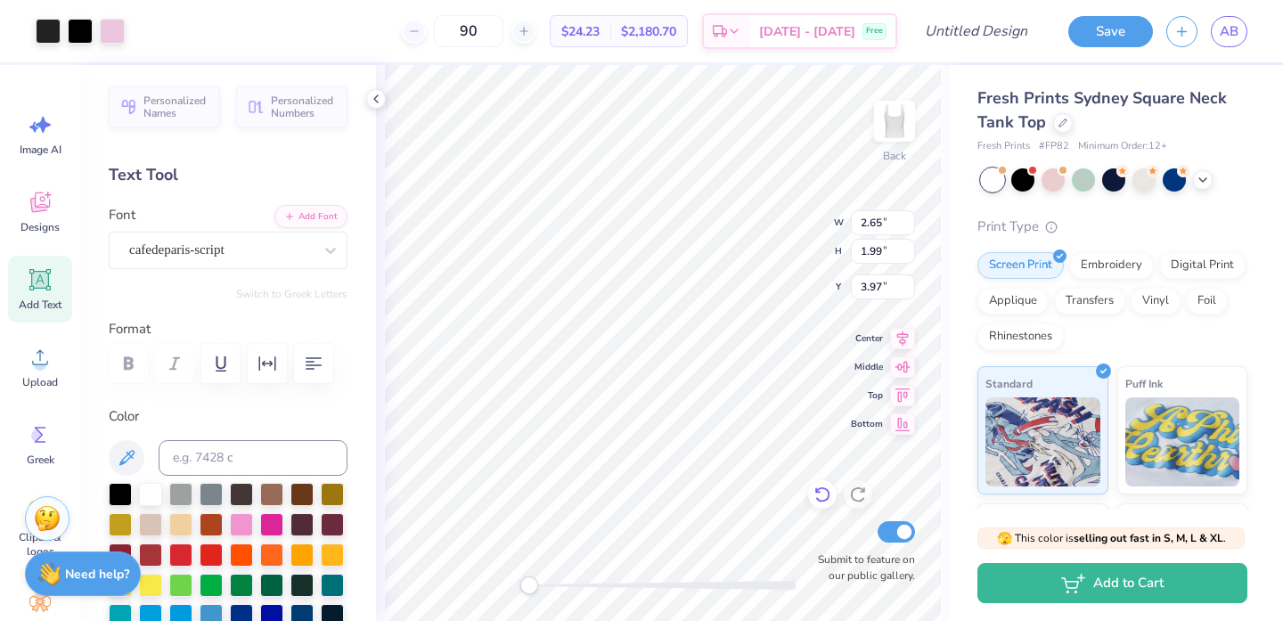
type input "9.77"
click at [818, 501] on icon at bounding box center [822, 495] width 18 height 18
click at [860, 501] on icon at bounding box center [857, 495] width 15 height 16
click at [814, 494] on icon at bounding box center [822, 495] width 18 height 18
click at [822, 494] on icon at bounding box center [822, 495] width 18 height 18
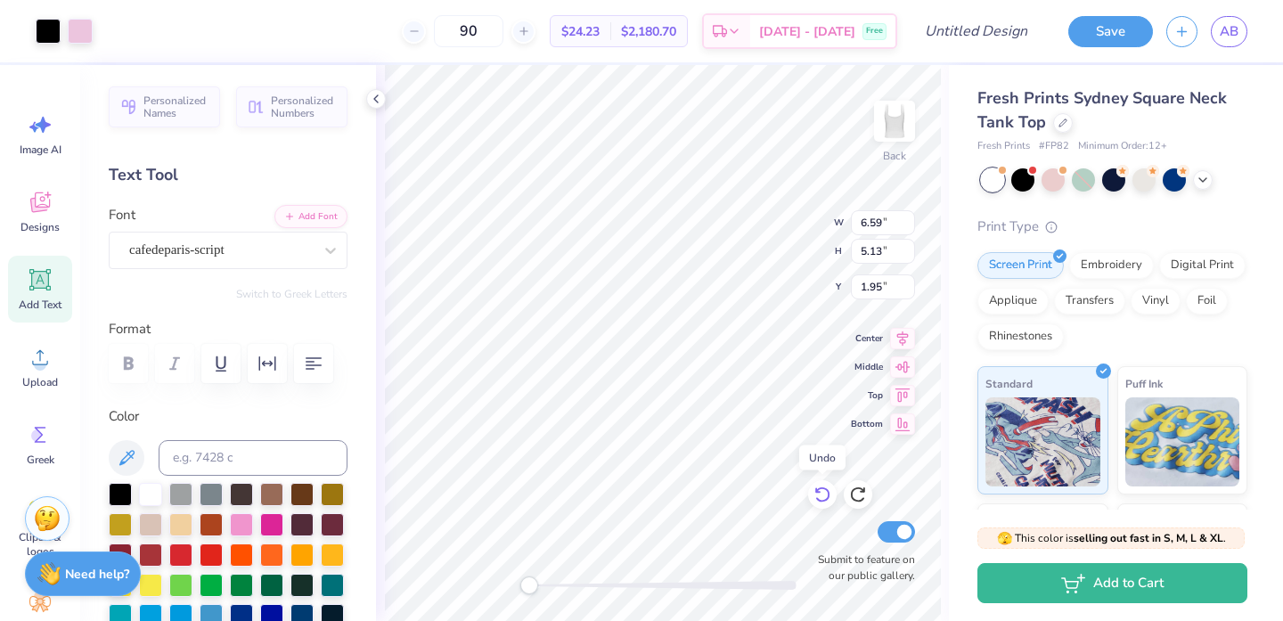
click at [822, 494] on icon at bounding box center [822, 495] width 18 height 18
click at [822, 495] on icon at bounding box center [822, 495] width 18 height 18
drag, startPoint x: 526, startPoint y: 589, endPoint x: 560, endPoint y: 592, distance: 34.8
click at [559, 592] on div "Accessibility label" at bounding box center [554, 585] width 18 height 18
click at [864, 329] on div "Center" at bounding box center [883, 335] width 64 height 21
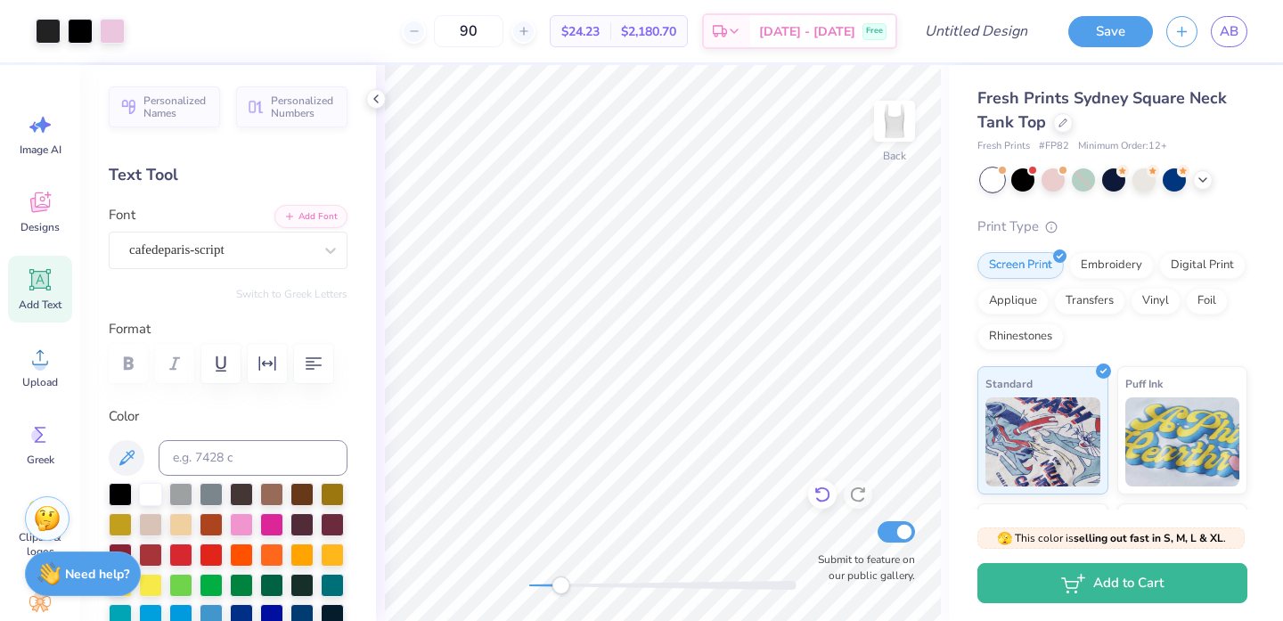
click at [828, 504] on div at bounding box center [822, 494] width 29 height 29
click at [826, 496] on icon at bounding box center [822, 495] width 18 height 18
drag, startPoint x: 561, startPoint y: 586, endPoint x: 524, endPoint y: 589, distance: 37.5
click at [524, 589] on div "Accessibility label" at bounding box center [529, 585] width 18 height 18
